Goal: Task Accomplishment & Management: Use online tool/utility

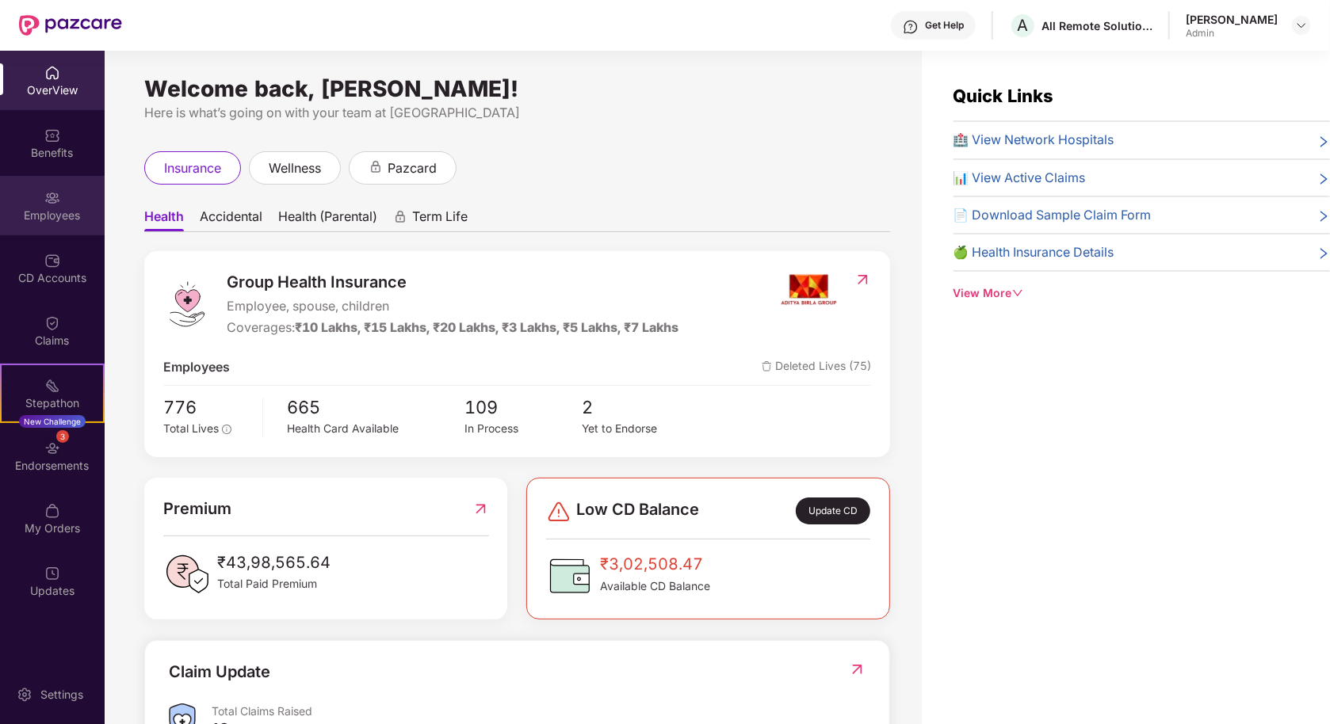
click at [58, 216] on div "Employees" at bounding box center [52, 216] width 105 height 16
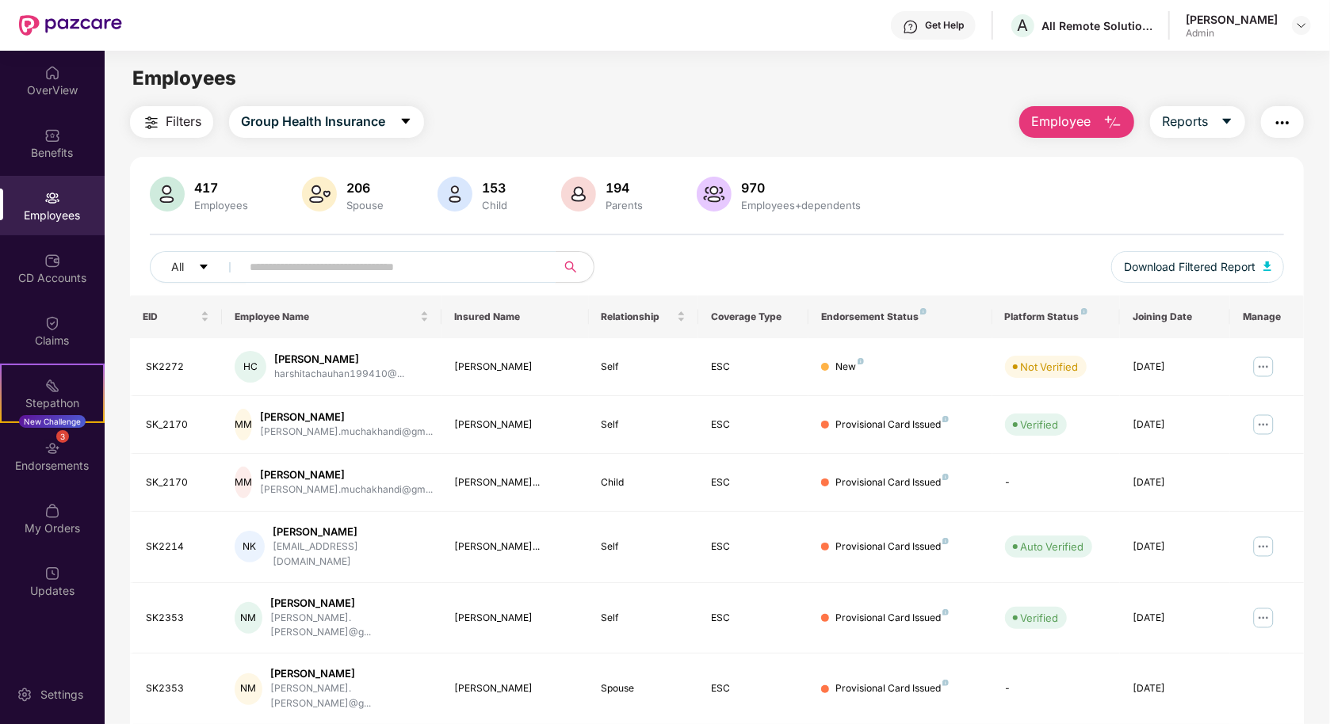
click at [339, 262] on input "text" at bounding box center [392, 267] width 284 height 24
paste input "**********"
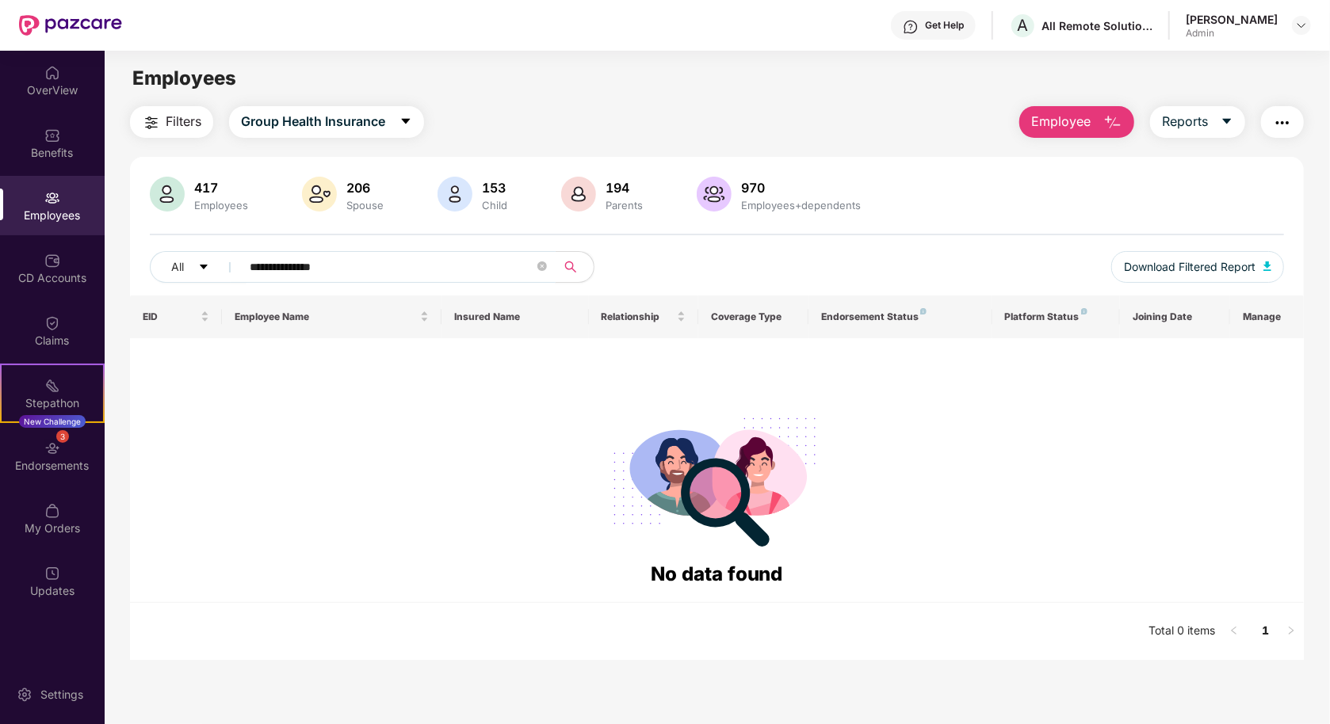
type input "**********"
